Goal: Entertainment & Leisure: Consume media (video, audio)

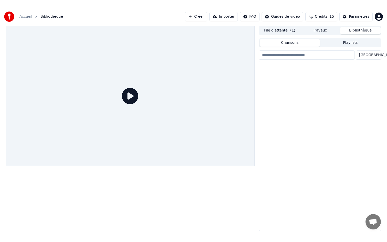
scroll to position [821, 0]
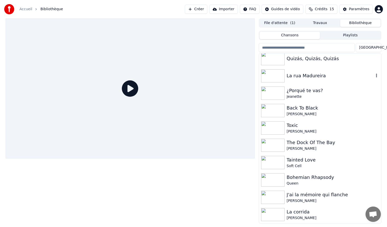
click at [277, 73] on img at bounding box center [273, 75] width 24 height 13
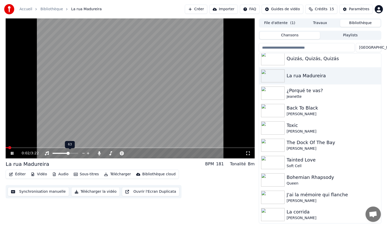
click at [78, 154] on span at bounding box center [65, 153] width 26 height 1
click at [99, 153] on icon at bounding box center [99, 153] width 3 height 4
click at [99, 153] on icon at bounding box center [99, 153] width 5 height 4
click at [97, 152] on icon at bounding box center [99, 153] width 5 height 4
click at [248, 154] on icon at bounding box center [247, 153] width 5 height 4
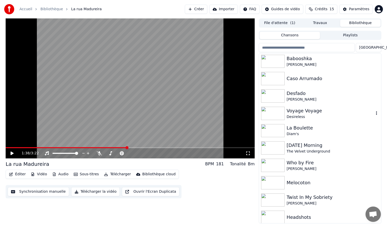
scroll to position [157, 0]
click at [274, 81] on img at bounding box center [273, 78] width 24 height 13
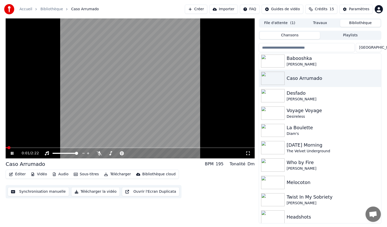
click at [247, 153] on icon at bounding box center [247, 153] width 5 height 4
click at [339, 123] on div "La Boulette Diam's" at bounding box center [320, 130] width 122 height 17
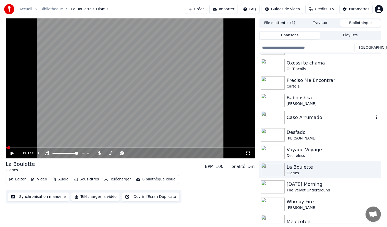
scroll to position [121, 0]
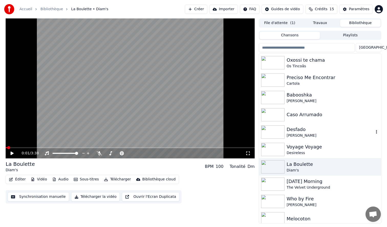
click at [267, 131] on img at bounding box center [273, 131] width 24 height 13
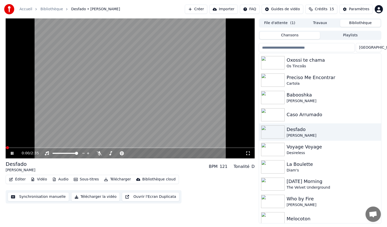
click at [250, 152] on icon at bounding box center [247, 153] width 5 height 4
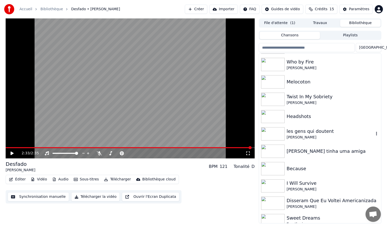
scroll to position [259, 0]
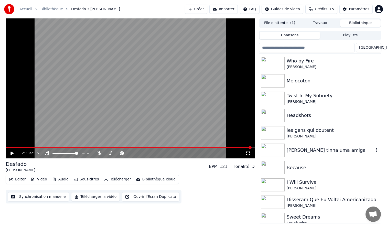
click at [273, 148] on img at bounding box center [273, 149] width 24 height 13
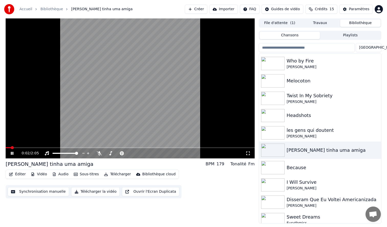
click at [248, 153] on icon at bounding box center [247, 153] width 5 height 4
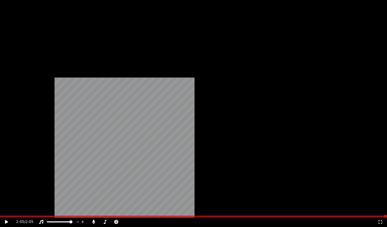
scroll to position [349, 0]
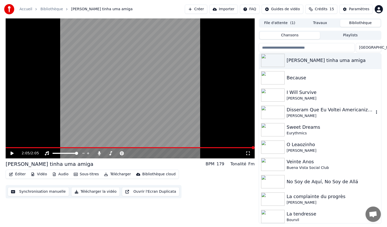
click at [272, 115] on img at bounding box center [273, 112] width 24 height 13
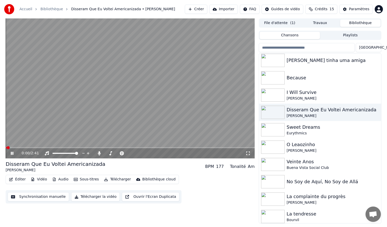
click at [248, 152] on icon at bounding box center [247, 153] width 5 height 4
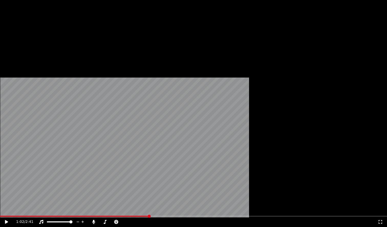
scroll to position [399, 0]
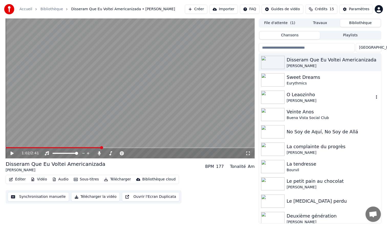
click at [273, 100] on img at bounding box center [273, 96] width 24 height 13
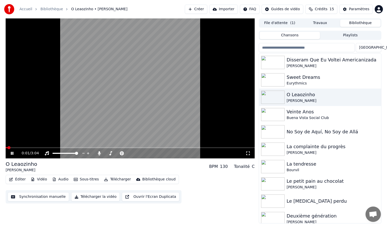
click at [248, 153] on icon at bounding box center [247, 153] width 5 height 4
click at [190, 117] on video at bounding box center [130, 88] width 249 height 140
click at [278, 116] on img at bounding box center [273, 114] width 24 height 13
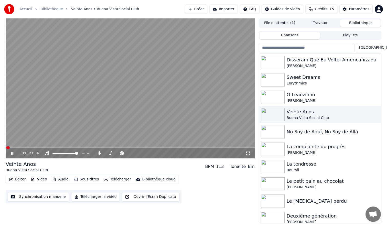
click at [247, 153] on icon at bounding box center [247, 153] width 5 height 4
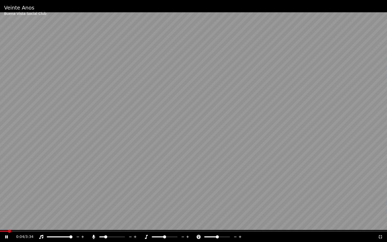
click at [105, 226] on span at bounding box center [102, 236] width 6 height 1
click at [99, 226] on span at bounding box center [100, 236] width 3 height 3
click at [125, 226] on span at bounding box center [123, 236] width 3 height 3
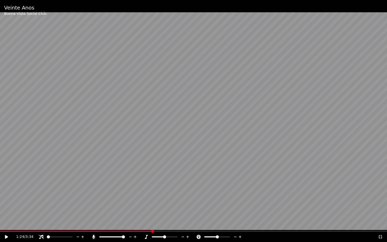
click at [47, 226] on span at bounding box center [48, 236] width 3 height 3
click at [35, 226] on span at bounding box center [76, 230] width 152 height 1
click at [55, 226] on span at bounding box center [193, 230] width 387 height 1
click at [63, 226] on span at bounding box center [193, 230] width 387 height 1
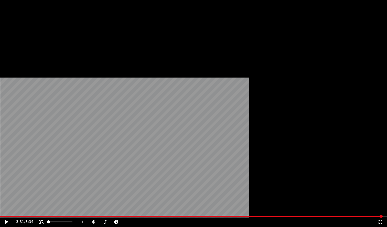
scroll to position [657, 0]
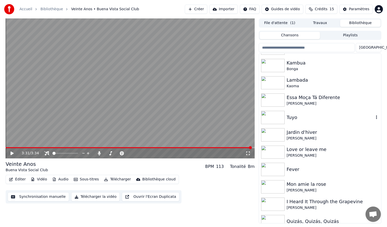
click at [276, 122] on img at bounding box center [273, 117] width 24 height 13
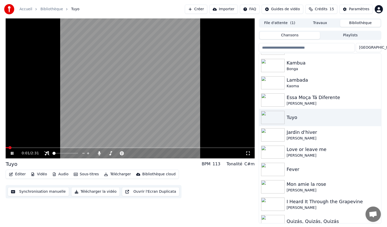
click at [247, 154] on icon at bounding box center [247, 153] width 5 height 4
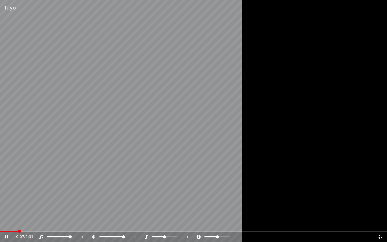
click at [72, 226] on span at bounding box center [60, 236] width 26 height 1
click at [99, 226] on span at bounding box center [99, 236] width 0 height 1
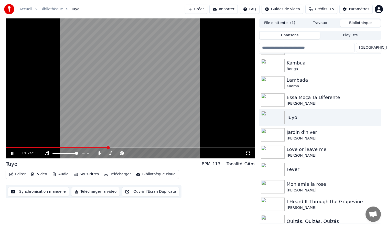
click at [146, 110] on video at bounding box center [130, 88] width 249 height 140
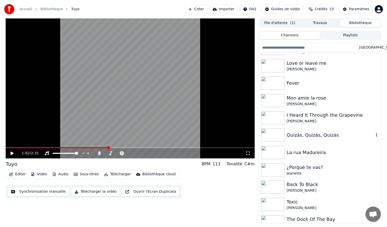
scroll to position [755, 0]
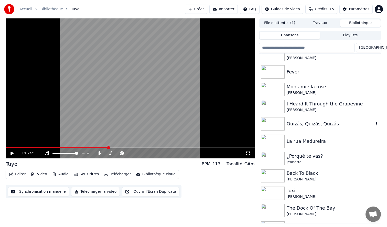
click at [275, 126] on img at bounding box center [273, 123] width 24 height 13
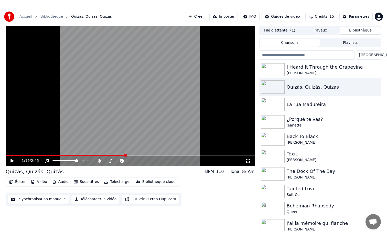
scroll to position [820, 0]
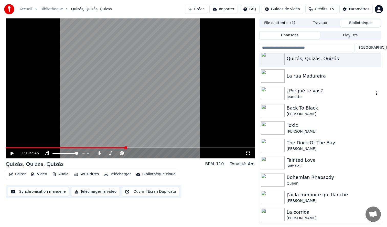
click at [278, 95] on img at bounding box center [273, 93] width 24 height 13
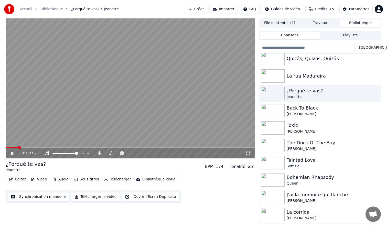
click at [247, 153] on icon at bounding box center [247, 153] width 5 height 4
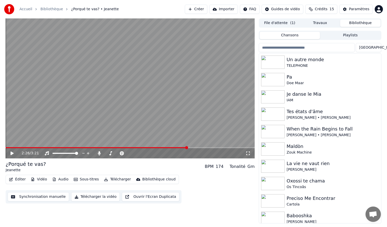
click at [323, 7] on span "Crédits" at bounding box center [320, 9] width 13 height 5
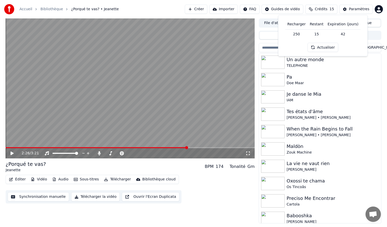
click at [298, 26] on th "Recharger" at bounding box center [296, 24] width 22 height 10
click at [325, 48] on button "Actualiser" at bounding box center [322, 47] width 30 height 9
click at [300, 24] on th "Recharger" at bounding box center [296, 24] width 22 height 10
click at [334, 22] on th "Expiration (jours)" at bounding box center [342, 24] width 35 height 10
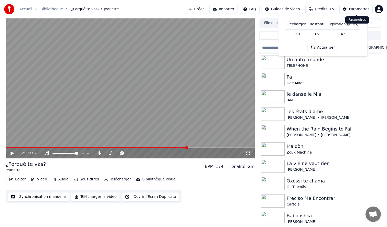
click at [356, 9] on div "Paramètres" at bounding box center [358, 9] width 20 height 5
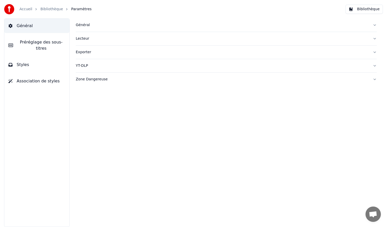
click at [42, 80] on span "Association de styles" at bounding box center [38, 81] width 43 height 6
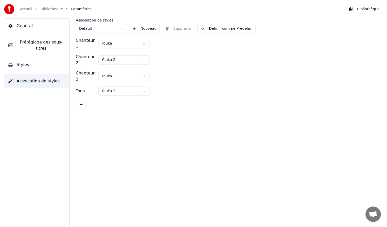
click at [43, 67] on button "Styles" at bounding box center [36, 65] width 65 height 14
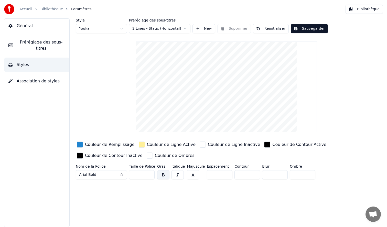
click at [52, 8] on link "Bibliothèque" at bounding box center [51, 9] width 22 height 5
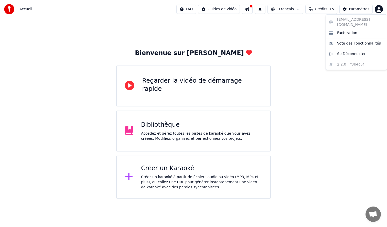
click at [378, 7] on html "Accueil FAQ Guides de vidéo Français Crédits 15 Paramètres Bienvenue sur Youka …" at bounding box center [193, 99] width 387 height 198
click at [344, 30] on span "Facturation" at bounding box center [347, 32] width 20 height 5
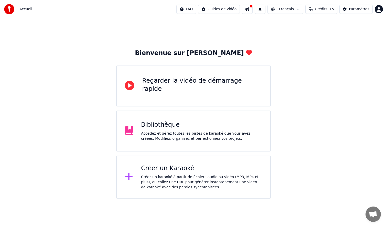
click at [327, 7] on span "Crédits" at bounding box center [320, 9] width 13 height 5
click at [296, 24] on th "Recharger" at bounding box center [296, 24] width 22 height 10
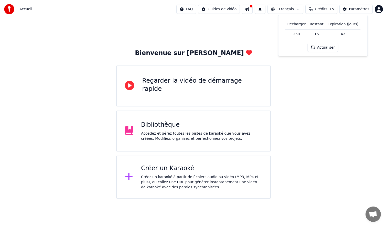
click at [296, 24] on th "Recharger" at bounding box center [296, 24] width 22 height 10
click at [251, 7] on button at bounding box center [247, 9] width 11 height 9
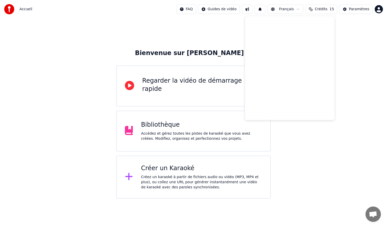
click at [251, 7] on button at bounding box center [247, 9] width 11 height 9
click at [264, 8] on button at bounding box center [259, 9] width 11 height 9
click at [211, 124] on div "Bibliothèque" at bounding box center [201, 125] width 121 height 8
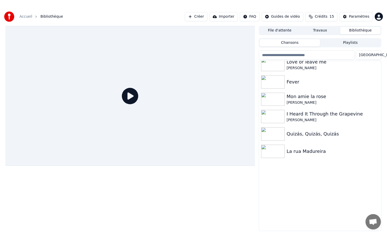
scroll to position [821, 0]
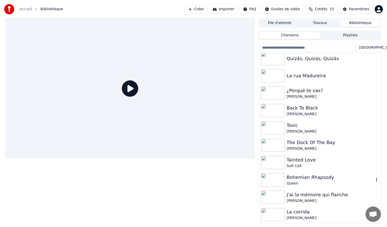
click at [274, 183] on img at bounding box center [273, 179] width 24 height 13
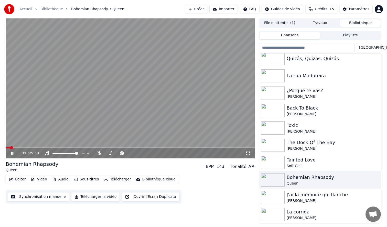
click at [248, 152] on icon at bounding box center [247, 153] width 5 height 4
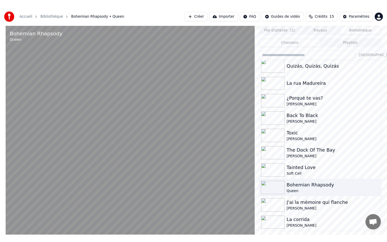
scroll to position [809, 0]
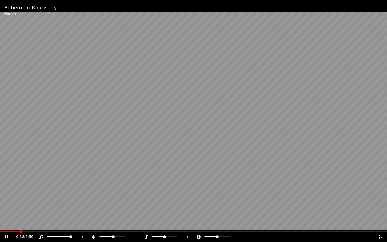
click at [113, 226] on span at bounding box center [112, 236] width 26 height 1
click at [99, 226] on span at bounding box center [100, 236] width 3 height 3
click at [101, 226] on span at bounding box center [102, 236] width 3 height 3
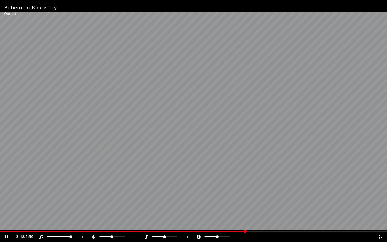
click at [112, 226] on span at bounding box center [112, 236] width 26 height 1
click at [154, 226] on div at bounding box center [169, 236] width 41 height 5
click at [152, 226] on span at bounding box center [152, 236] width 0 height 1
